Goal: Book appointment/travel/reservation

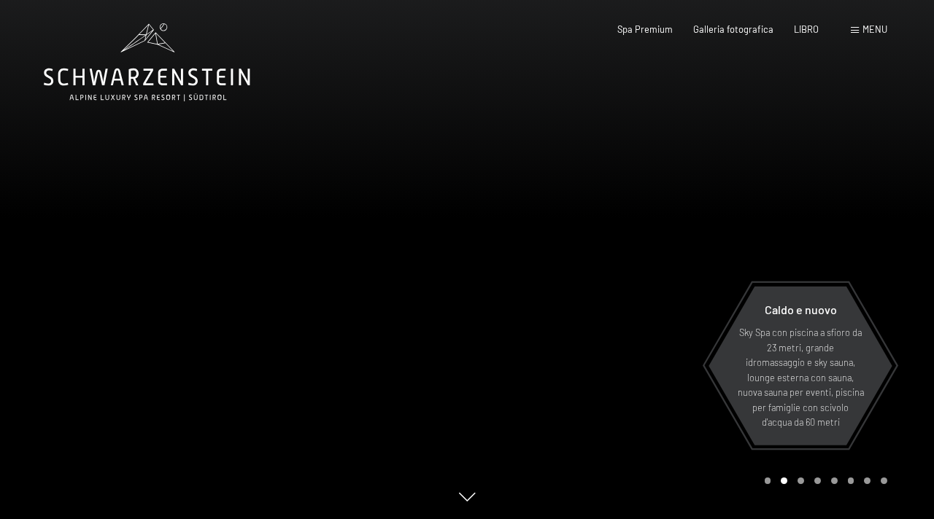
click at [858, 28] on div "menu" at bounding box center [868, 29] width 36 height 13
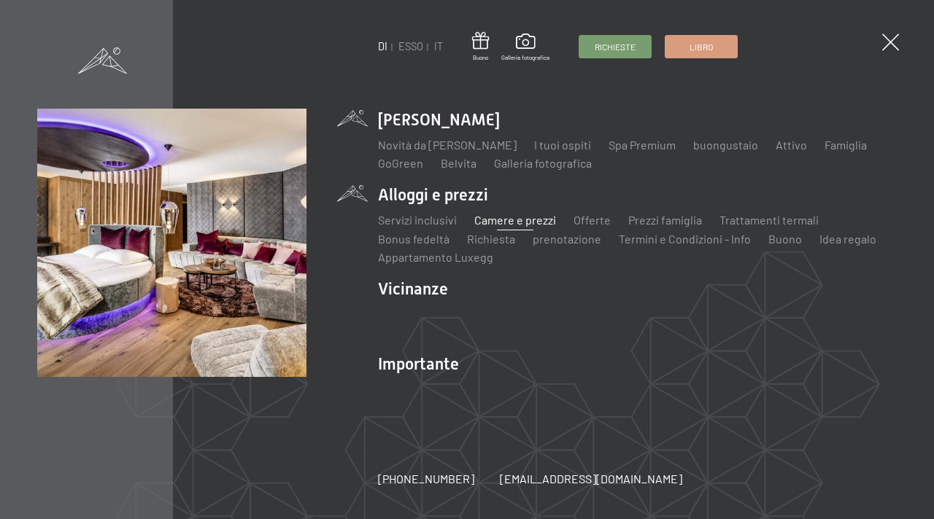
click at [528, 222] on font "Camere e prezzi" at bounding box center [515, 220] width 82 height 14
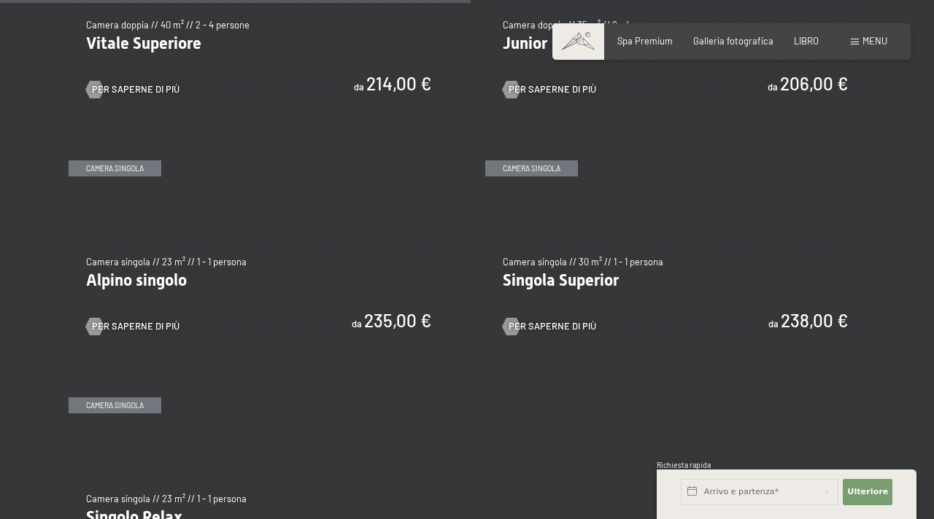
scroll to position [1892, 0]
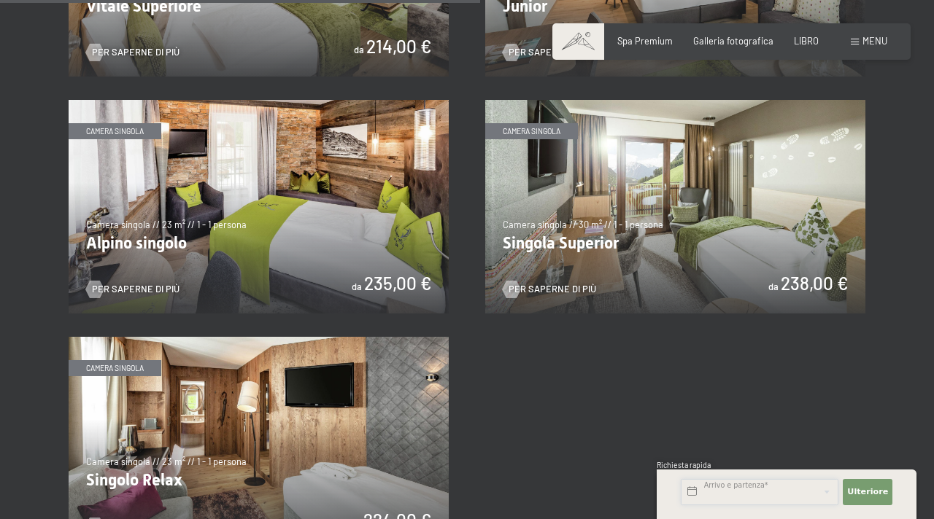
click at [715, 488] on input "text" at bounding box center [759, 492] width 158 height 26
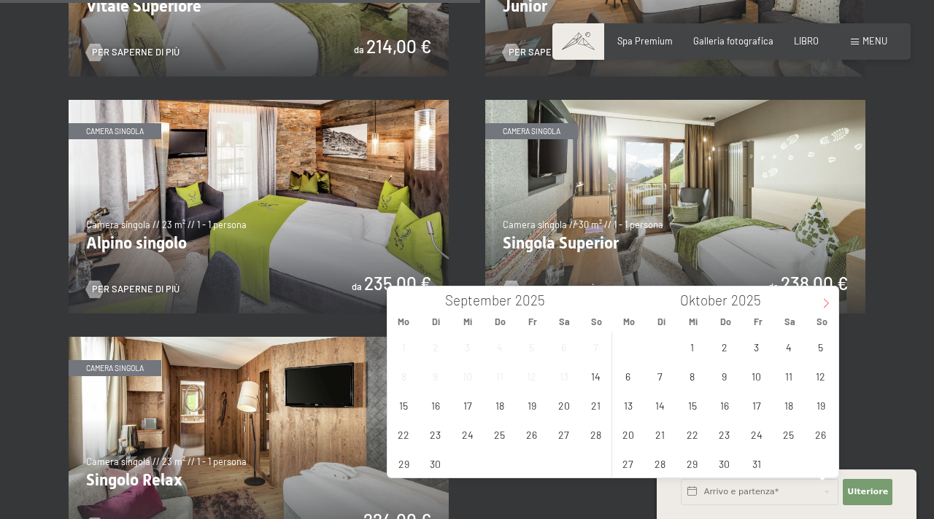
click at [818, 300] on span at bounding box center [825, 299] width 25 height 25
type input "2026"
click at [818, 300] on span at bounding box center [825, 299] width 25 height 25
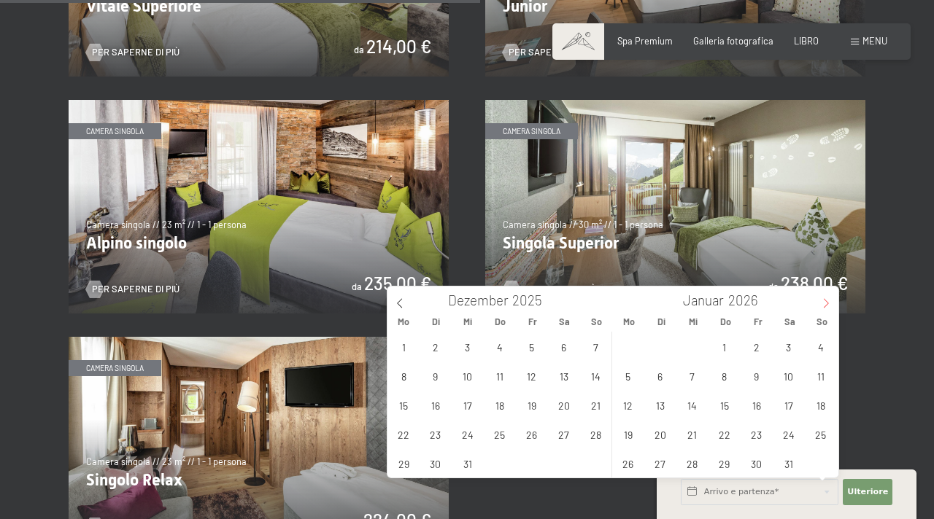
type input "2026"
click at [818, 300] on span at bounding box center [825, 299] width 25 height 25
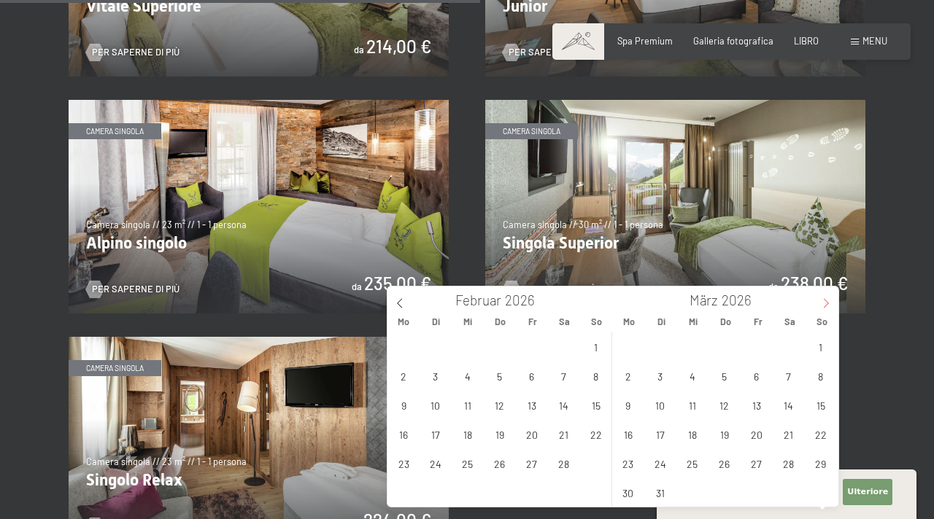
click at [818, 300] on span at bounding box center [825, 299] width 25 height 25
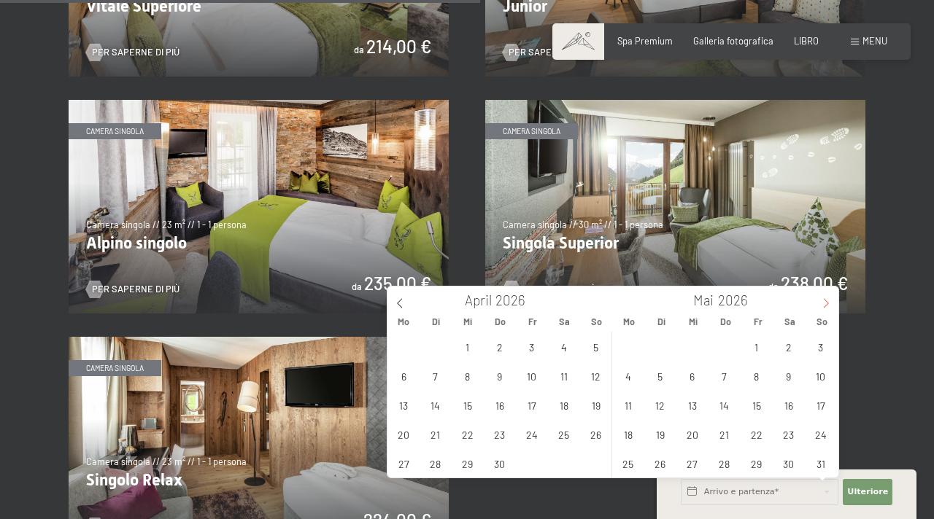
click at [818, 300] on span at bounding box center [825, 299] width 25 height 25
click at [400, 306] on icon at bounding box center [400, 303] width 10 height 10
click at [397, 304] on icon at bounding box center [399, 303] width 5 height 9
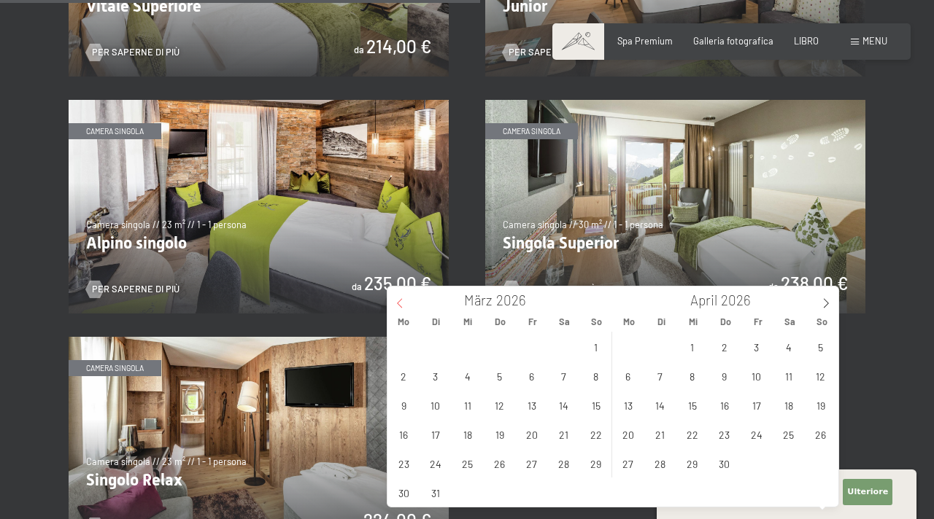
click at [398, 304] on icon at bounding box center [400, 303] width 10 height 10
click at [560, 406] on span "14" at bounding box center [563, 405] width 28 height 28
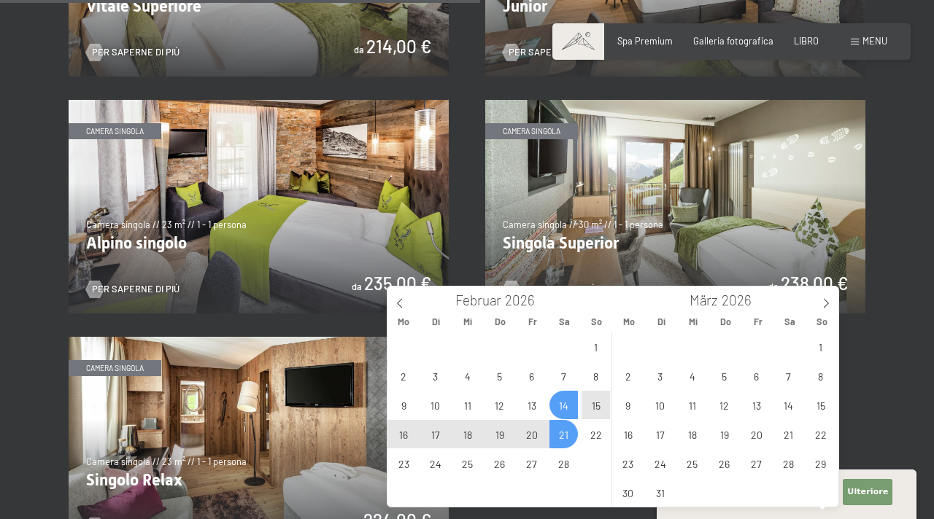
click at [559, 435] on span "21" at bounding box center [563, 434] width 28 height 28
type input "[DATE] - [DATE]"
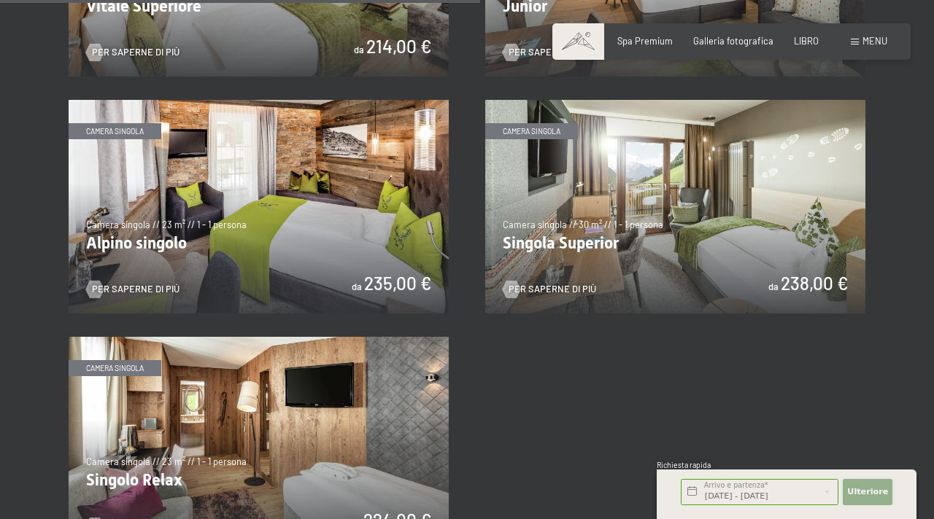
scroll to position [0, 0]
click at [866, 492] on font "Ulteriore" at bounding box center [867, 491] width 41 height 9
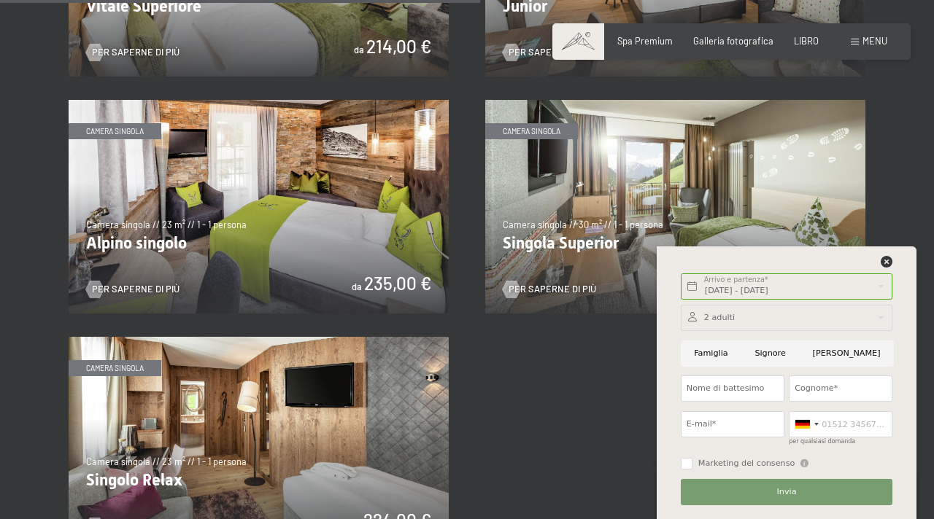
click at [713, 320] on div at bounding box center [786, 318] width 212 height 26
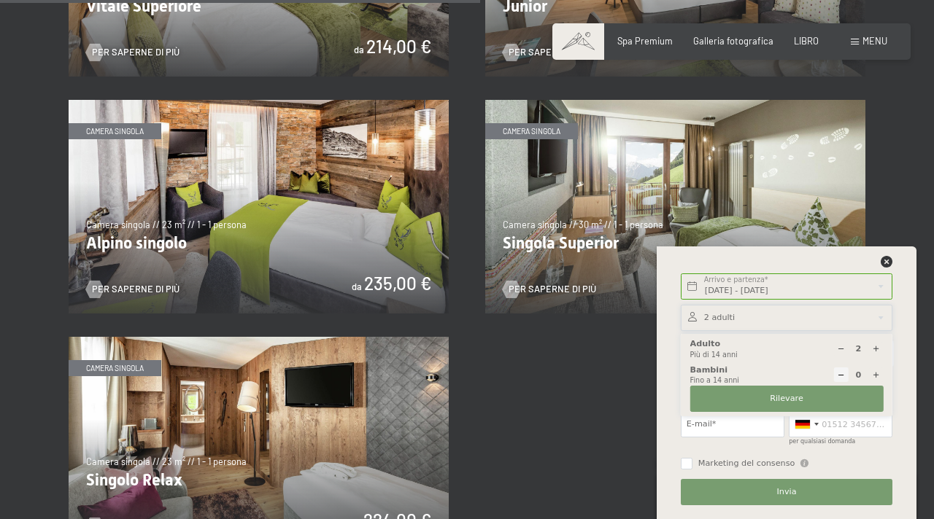
click at [874, 376] on icon at bounding box center [876, 375] width 8 height 8
type input "1"
select select
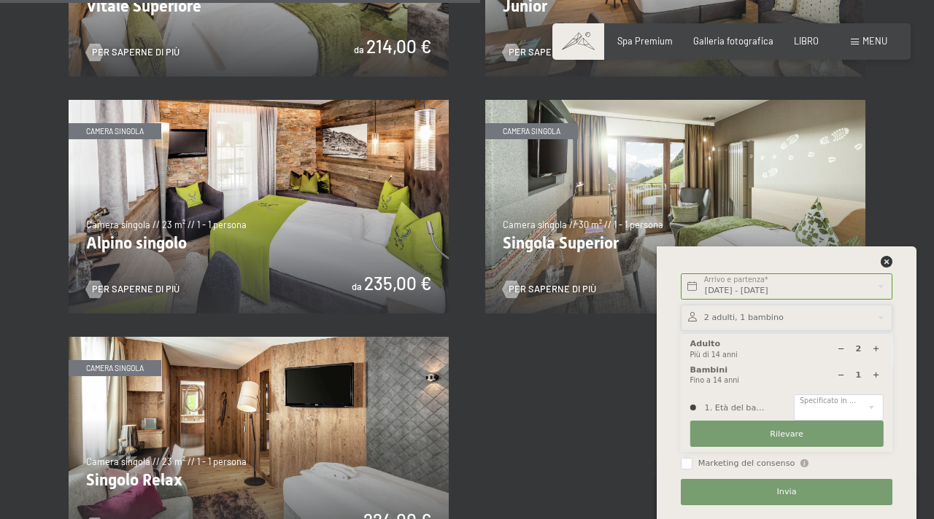
click at [874, 376] on icon at bounding box center [876, 375] width 8 height 8
type input "2"
select select
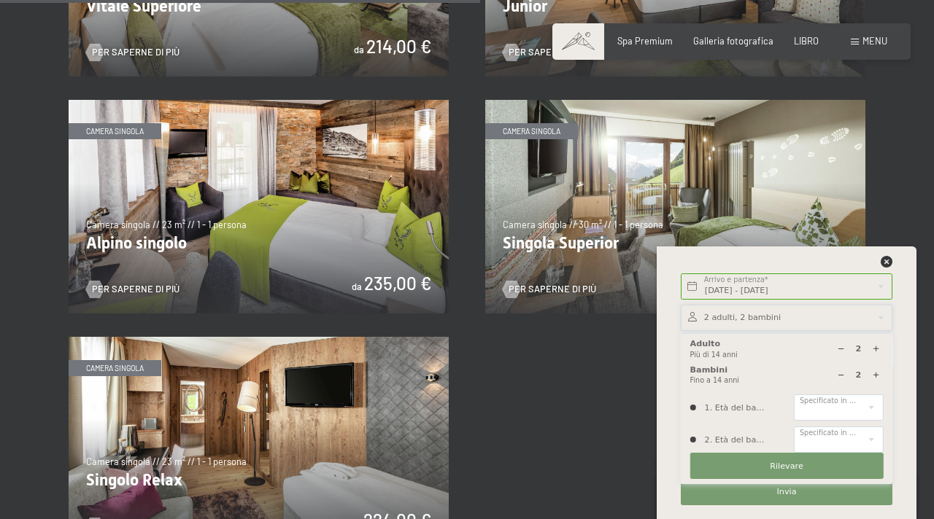
click at [874, 376] on icon at bounding box center [876, 375] width 8 height 8
type input "3"
select select
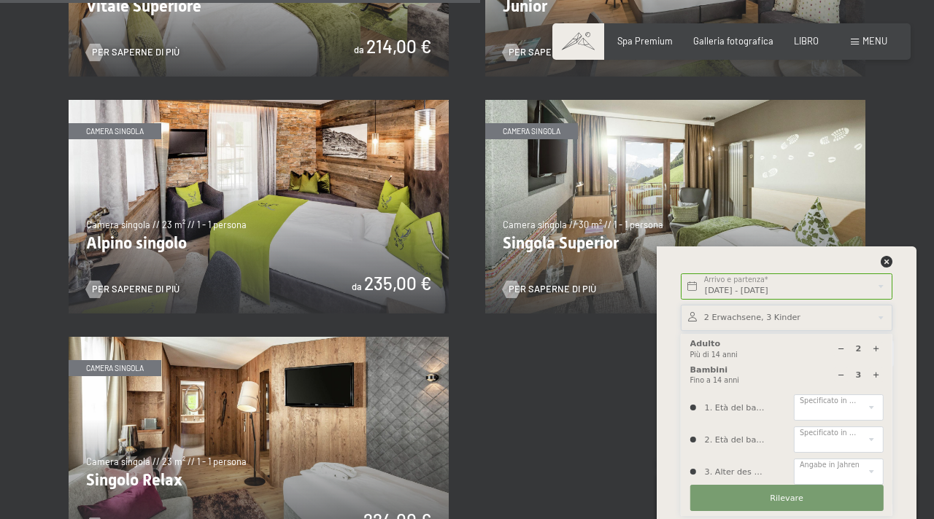
click at [874, 376] on icon at bounding box center [876, 375] width 8 height 8
type input "4"
select select
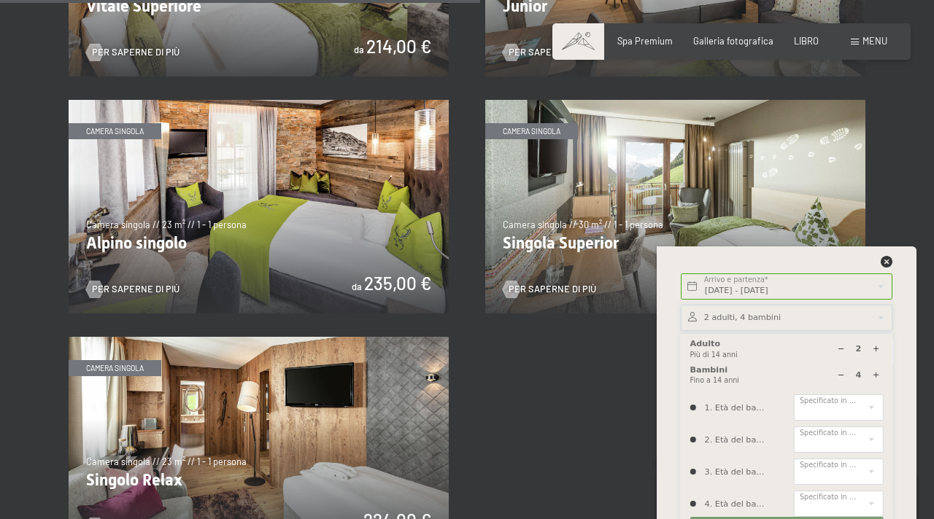
click at [839, 373] on icon at bounding box center [841, 375] width 8 height 8
type input "3"
click at [873, 348] on icon at bounding box center [876, 349] width 8 height 8
type input "4"
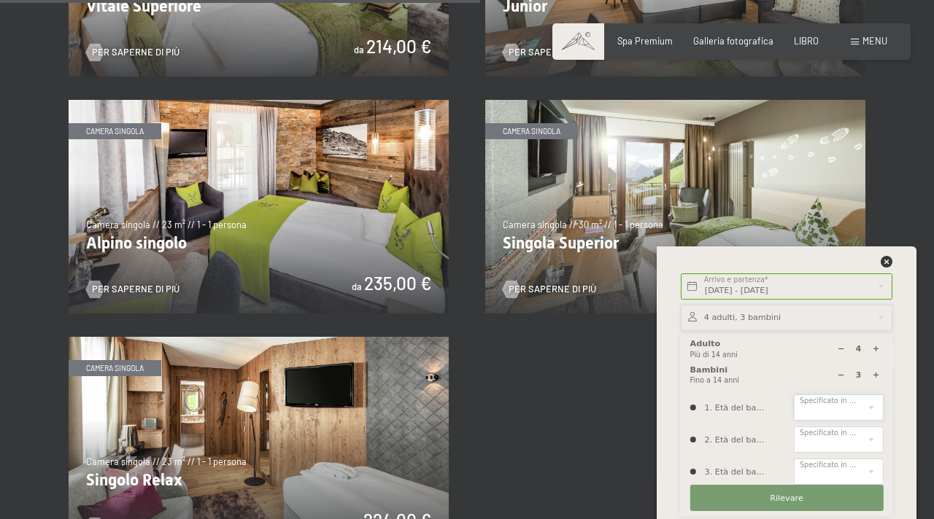
click at [803, 413] on select "0 1 2 3 4 5 6 7 8 9 10 11 12 13 14" at bounding box center [838, 408] width 89 height 26
select select "12"
click at [794, 395] on select "0 1 2 3 4 5 6 7 8 9 10 11 12 13 14" at bounding box center [838, 408] width 89 height 26
click at [818, 439] on select "0 1 2 3 4 5 6 7 8 9 10 11 12 13 14" at bounding box center [838, 440] width 89 height 26
select select "13"
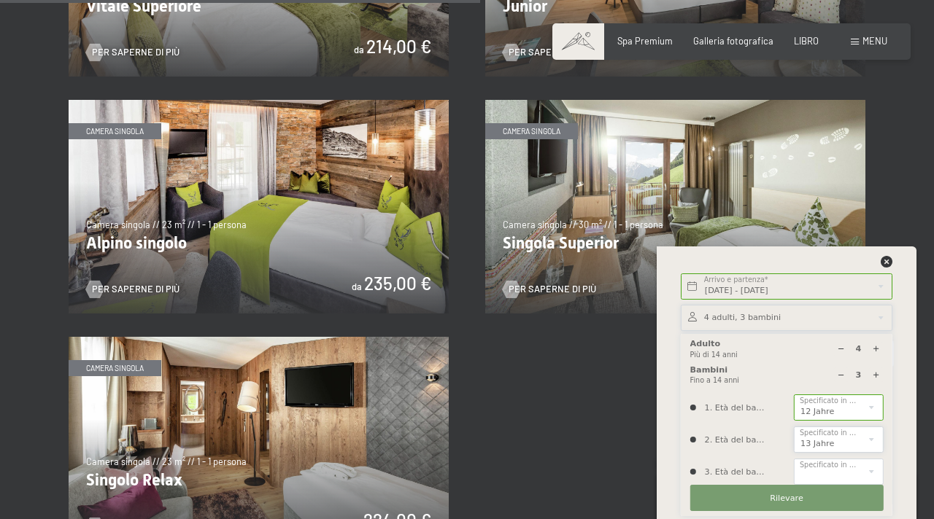
click at [794, 427] on select "0 1 2 3 4 5 6 7 8 9 10 11 12 13 14" at bounding box center [838, 440] width 89 height 26
click at [833, 465] on select "0 1 2 3 4 5 6 7 8 9 10 11 12 13 14" at bounding box center [838, 472] width 89 height 26
select select "13"
click at [794, 459] on select "0 1 2 3 4 5 6 7 8 9 10 11 12 13 14" at bounding box center [838, 472] width 89 height 26
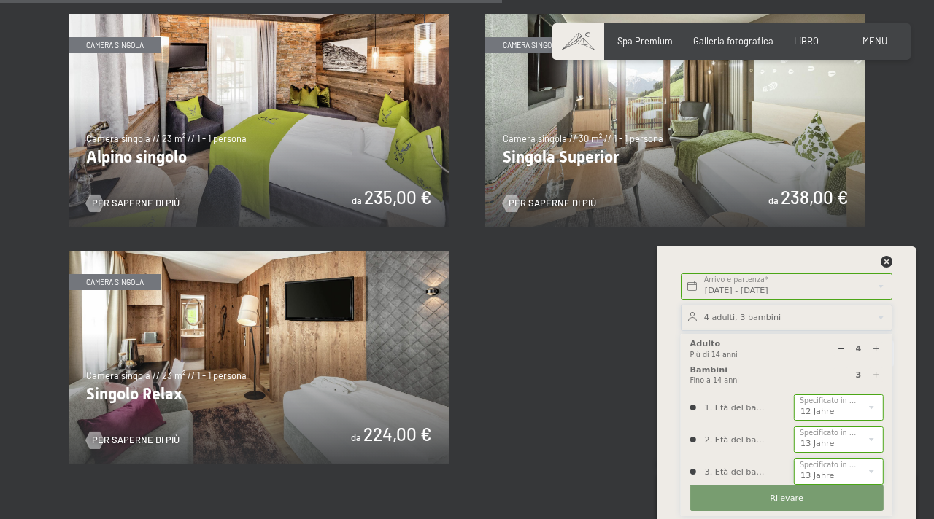
scroll to position [1980, 0]
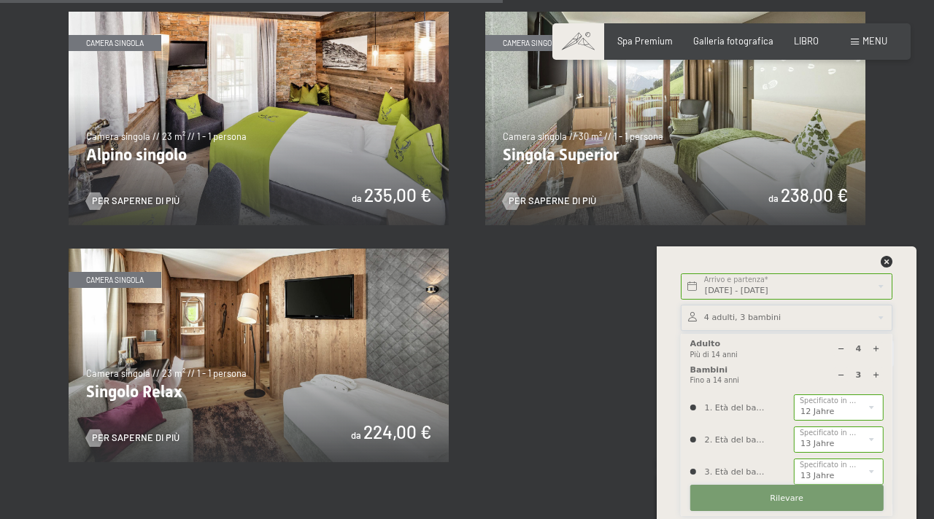
click at [788, 502] on font "Rilevare" at bounding box center [786, 498] width 34 height 9
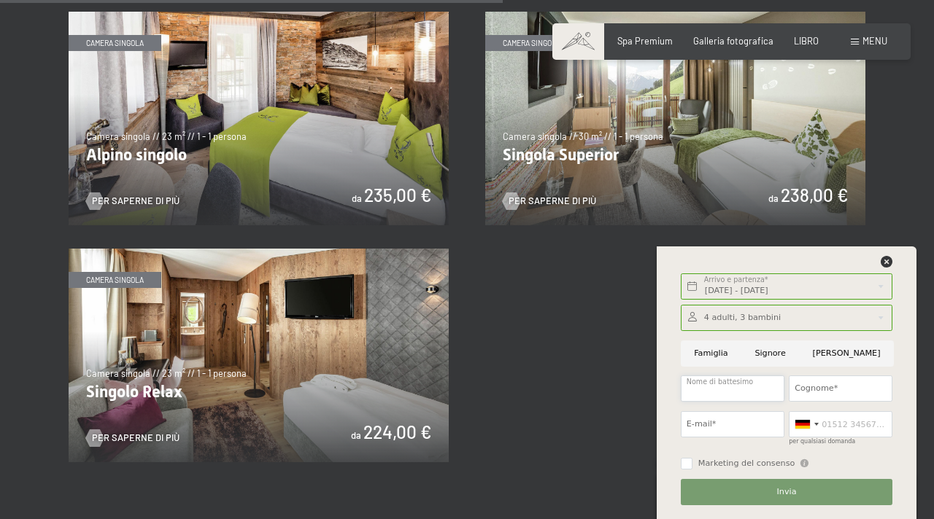
click at [733, 394] on input "Nome di battesimo" at bounding box center [732, 389] width 104 height 26
type input "[PERSON_NAME]"
type input "[PERSON_NAME][EMAIL_ADDRESS][PERSON_NAME][DOMAIN_NAME]"
type input "3314352069"
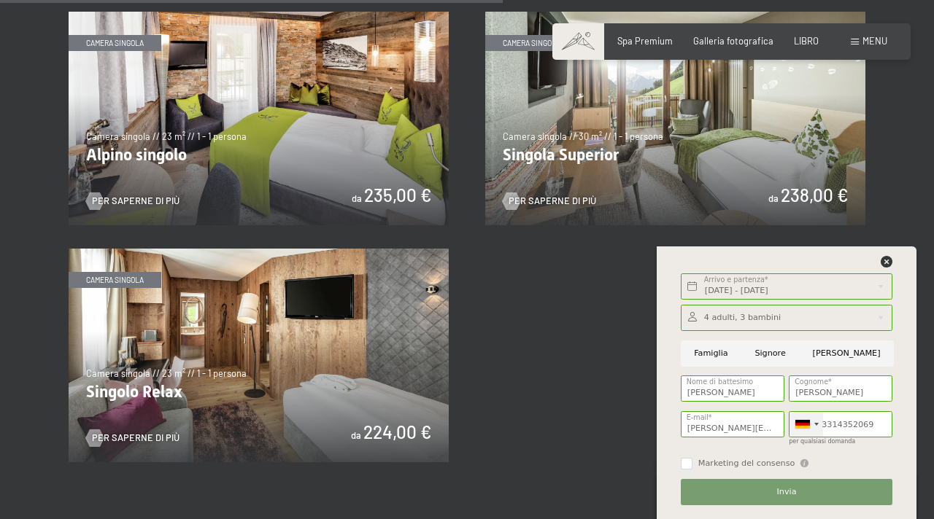
click at [804, 429] on div at bounding box center [806, 424] width 34 height 25
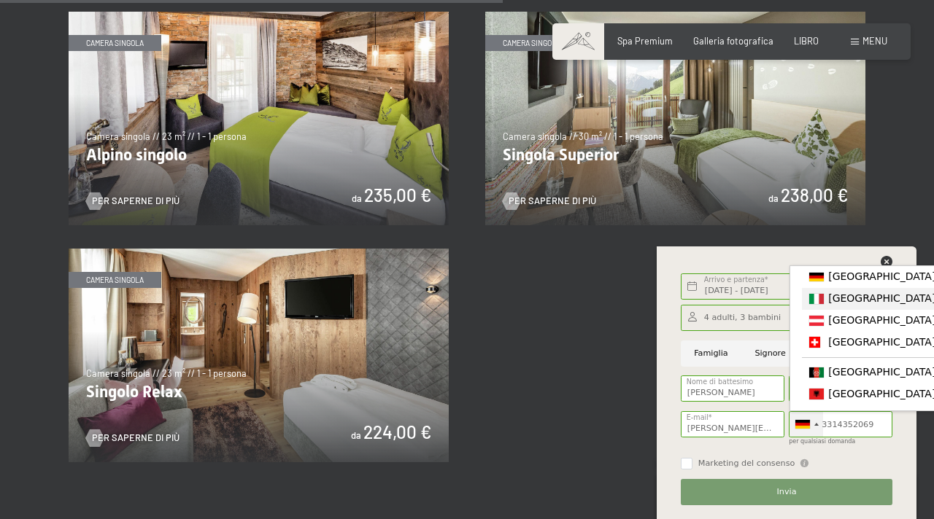
click at [845, 302] on font "[GEOGRAPHIC_DATA]" at bounding box center [881, 298] width 107 height 12
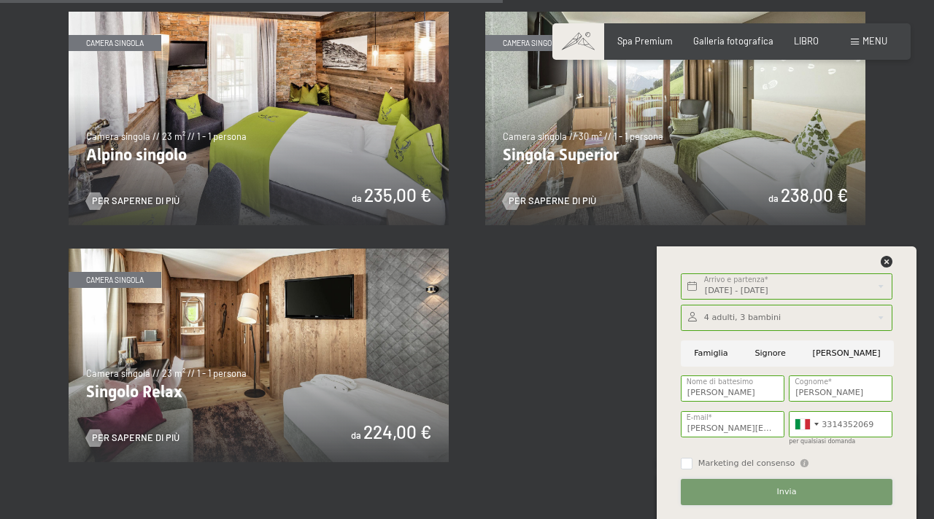
click at [761, 494] on button "Invia" at bounding box center [786, 492] width 212 height 26
